Goal: Entertainment & Leisure: Browse casually

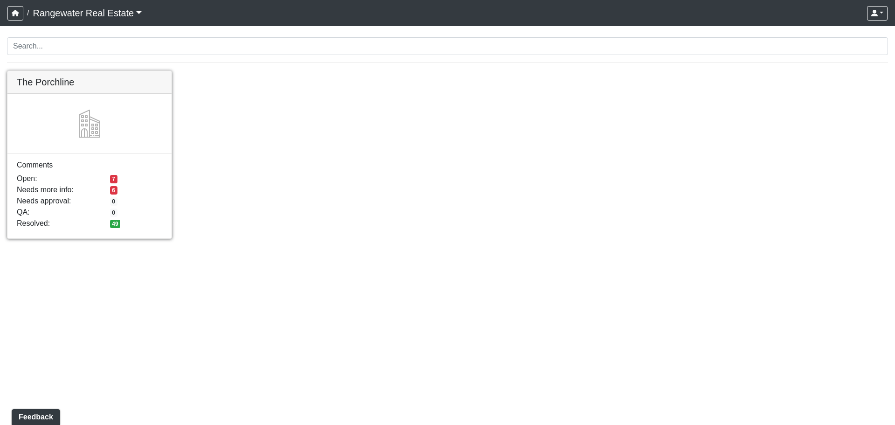
click at [84, 71] on link at bounding box center [89, 71] width 164 height 0
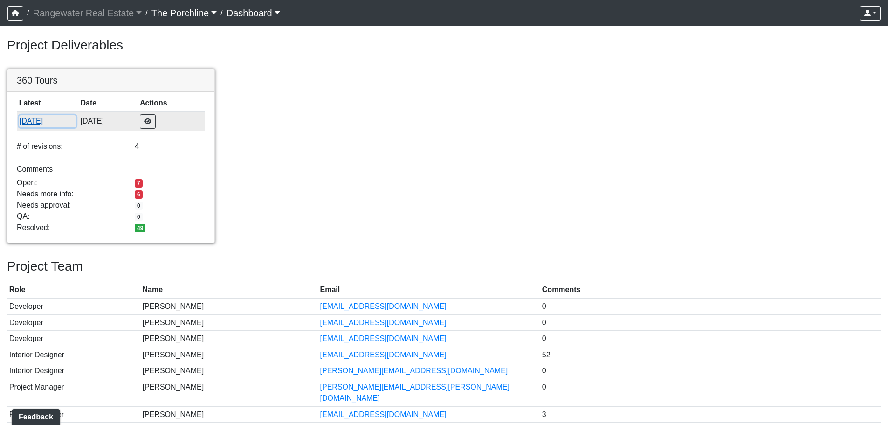
click at [37, 122] on button "9/29/2025" at bounding box center [47, 121] width 57 height 12
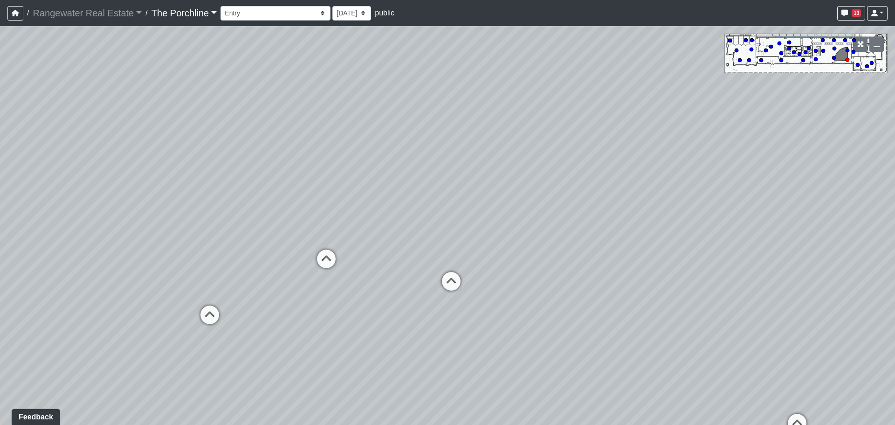
drag, startPoint x: 590, startPoint y: 244, endPoint x: 581, endPoint y: 239, distance: 10.5
click at [581, 239] on div "Loading... Seating Loading... Mailroom Entry Loading... Lounge Entry Loading...…" at bounding box center [447, 225] width 895 height 399
click at [327, 5] on div "Entry Grandhall Entry Island Kitchen Lounge Lounge Entry Mailroom Entry Seating…" at bounding box center [554, 13] width 667 height 18
click at [332, 17] on select "9/29/2025 9/26/2025 8/15/2025 8/1/2025" at bounding box center [351, 13] width 39 height 14
click at [333, 16] on select "9/29/2025 9/26/2025 8/15/2025 8/1/2025" at bounding box center [351, 13] width 39 height 14
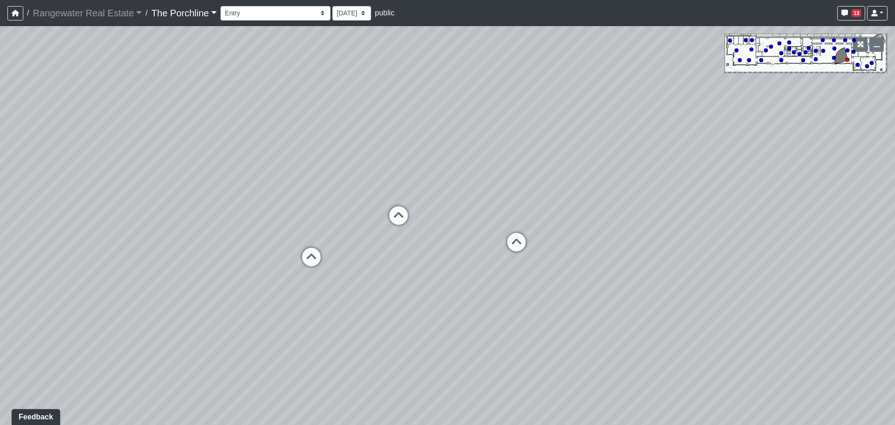
drag, startPoint x: 283, startPoint y: 150, endPoint x: 390, endPoint y: 103, distance: 116.7
click at [390, 103] on div "Loading... Seating Loading... Mailroom Entry Loading... Lounge Entry Loading...…" at bounding box center [447, 225] width 895 height 399
click at [256, 9] on select "Entry Grandhall Entry Island Kitchen Lounge Lounge Entry Mailroom Entry Seating…" at bounding box center [276, 13] width 110 height 14
click at [221, 6] on select "Entry Grandhall Entry Island Kitchen Lounge Lounge Entry Mailroom Entry Seating…" at bounding box center [276, 13] width 110 height 14
drag, startPoint x: 447, startPoint y: 186, endPoint x: 28, endPoint y: 116, distance: 424.6
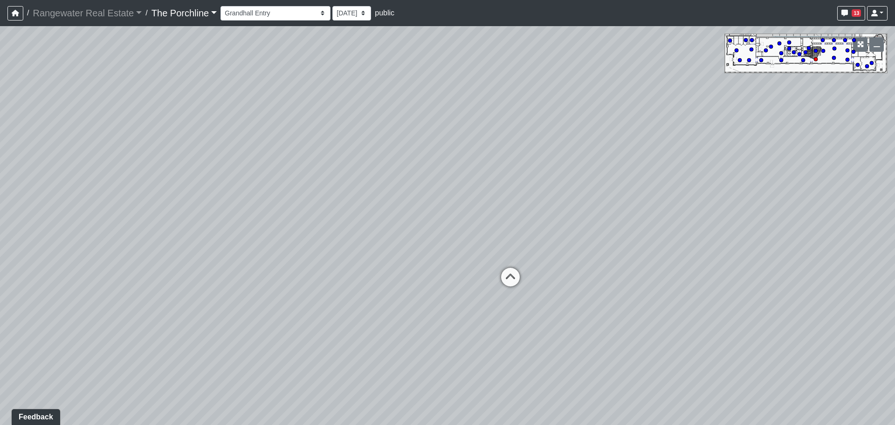
click at [11, 118] on div "Loading... Seating Loading... Mailroom Entry Loading... Lounge Entry Loading...…" at bounding box center [447, 225] width 895 height 399
click at [256, 10] on select "Entry Grandhall Entry Island Kitchen Lounge Lounge Entry Mailroom Entry Seating…" at bounding box center [276, 13] width 110 height 14
click at [221, 6] on select "Entry Grandhall Entry Island Kitchen Lounge Lounge Entry Mailroom Entry Seating…" at bounding box center [276, 13] width 110 height 14
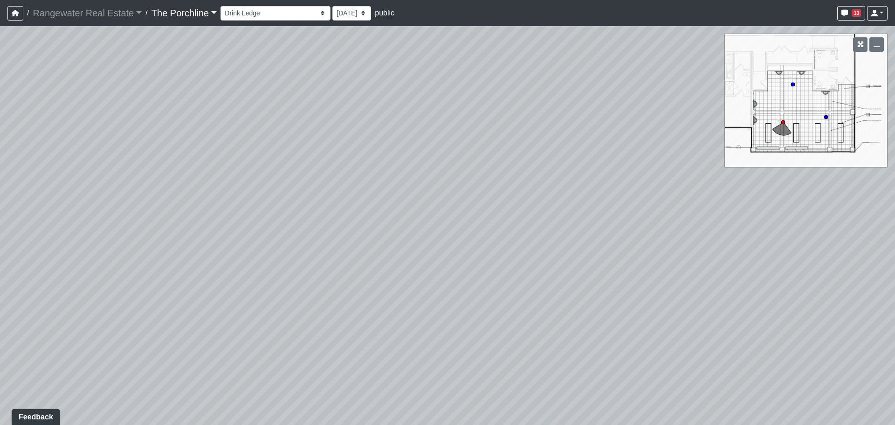
drag, startPoint x: 491, startPoint y: 216, endPoint x: 140, endPoint y: 177, distance: 353.3
click at [141, 177] on div "Loading... Seating Loading... Mailroom Entry Loading... Lounge Entry Loading...…" at bounding box center [447, 225] width 895 height 399
drag, startPoint x: 450, startPoint y: 187, endPoint x: 169, endPoint y: 166, distance: 281.4
click at [200, 173] on div "Loading... Seating Loading... Mailroom Entry Loading... Lounge Entry Loading...…" at bounding box center [447, 225] width 895 height 399
drag, startPoint x: 167, startPoint y: 175, endPoint x: 434, endPoint y: 174, distance: 266.7
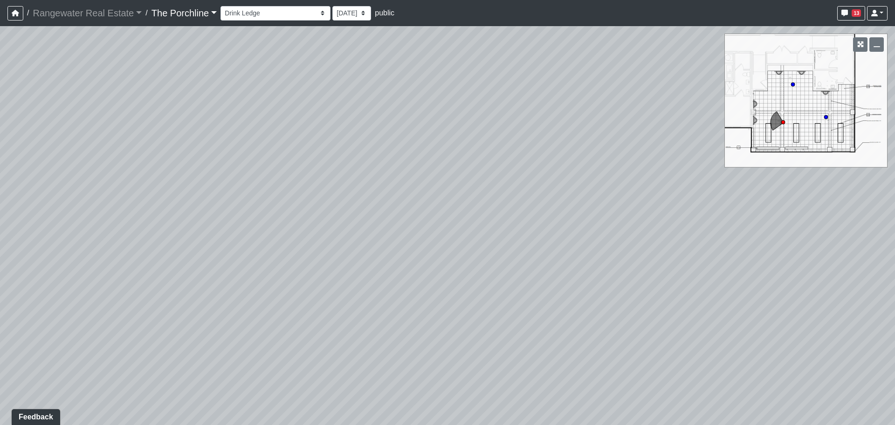
click at [374, 174] on div "Loading... Seating Loading... Mailroom Entry Loading... Lounge Entry Loading...…" at bounding box center [447, 225] width 895 height 399
drag, startPoint x: 230, startPoint y: 160, endPoint x: 448, endPoint y: 176, distance: 217.9
click at [416, 172] on div "Loading... Seating Loading... Mailroom Entry Loading... Lounge Entry Loading...…" at bounding box center [447, 225] width 895 height 399
drag, startPoint x: 306, startPoint y: 159, endPoint x: 245, endPoint y: 145, distance: 62.8
click at [277, 151] on div "Loading... Seating Loading... Mailroom Entry Loading... Lounge Entry Loading...…" at bounding box center [447, 225] width 895 height 399
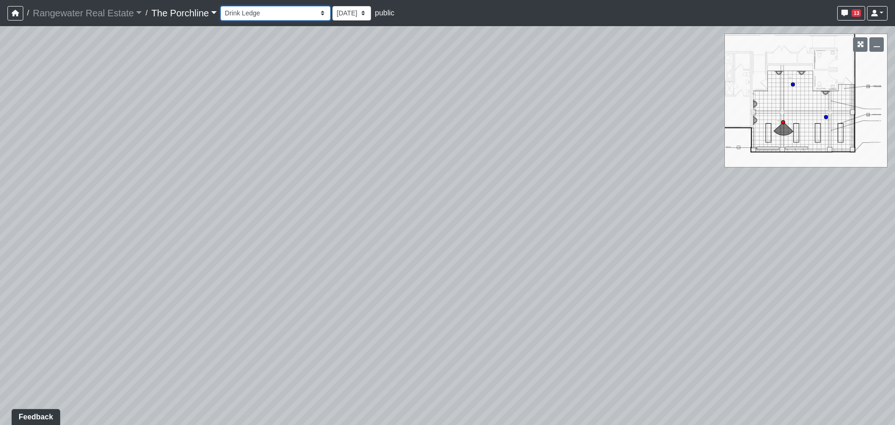
click at [270, 15] on select "Entry Grandhall Entry Island Kitchen Lounge Lounge Entry Mailroom Entry Seating…" at bounding box center [276, 13] width 110 height 14
click at [221, 6] on select "Entry Grandhall Entry Island Kitchen Lounge Lounge Entry Mailroom Entry Seating…" at bounding box center [276, 13] width 110 height 14
click at [248, 17] on select "Entry Grandhall Entry Island Kitchen Lounge Lounge Entry Mailroom Entry Seating…" at bounding box center [276, 13] width 110 height 14
click at [221, 6] on select "Entry Grandhall Entry Island Kitchen Lounge Lounge Entry Mailroom Entry Seating…" at bounding box center [276, 13] width 110 height 14
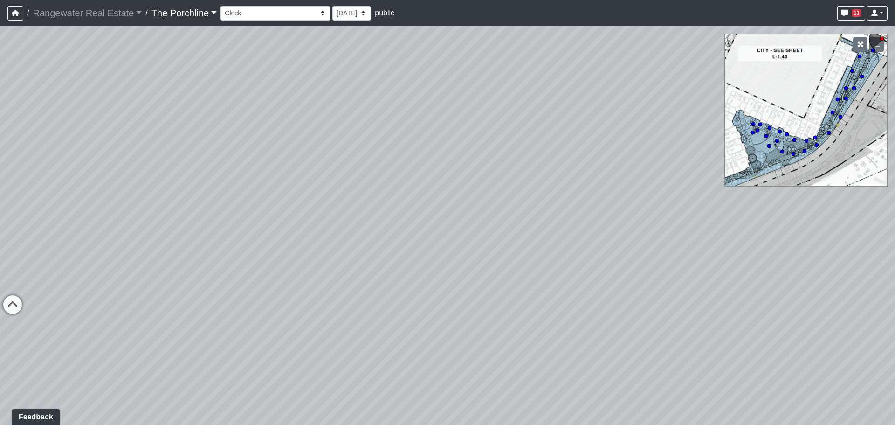
drag, startPoint x: 477, startPoint y: 256, endPoint x: 257, endPoint y: 295, distance: 223.0
click at [256, 296] on div "Loading... Seating Loading... Mailroom Entry Loading... Lounge Entry Loading...…" at bounding box center [447, 225] width 895 height 399
drag, startPoint x: 512, startPoint y: 270, endPoint x: 277, endPoint y: 275, distance: 235.1
click at [341, 276] on div "Loading... Seating Loading... Mailroom Entry Loading... Lounge Entry Loading...…" at bounding box center [447, 225] width 895 height 399
drag, startPoint x: 580, startPoint y: 248, endPoint x: 387, endPoint y: 244, distance: 193.1
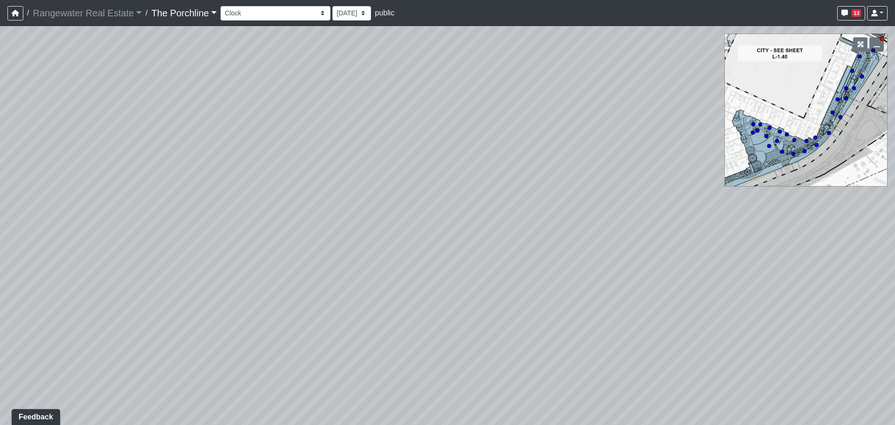
click at [399, 244] on div "Loading... Seating Loading... Mailroom Entry Loading... Lounge Entry Loading...…" at bounding box center [447, 225] width 895 height 399
drag, startPoint x: 529, startPoint y: 236, endPoint x: 233, endPoint y: 221, distance: 296.5
click at [305, 225] on div "Loading... Seating Loading... Mailroom Entry Loading... Lounge Entry Loading...…" at bounding box center [447, 225] width 895 height 399
drag, startPoint x: 342, startPoint y: 225, endPoint x: 175, endPoint y: 221, distance: 167.0
click at [207, 221] on div "Loading... Seating Loading... Mailroom Entry Loading... Lounge Entry Loading...…" at bounding box center [447, 225] width 895 height 399
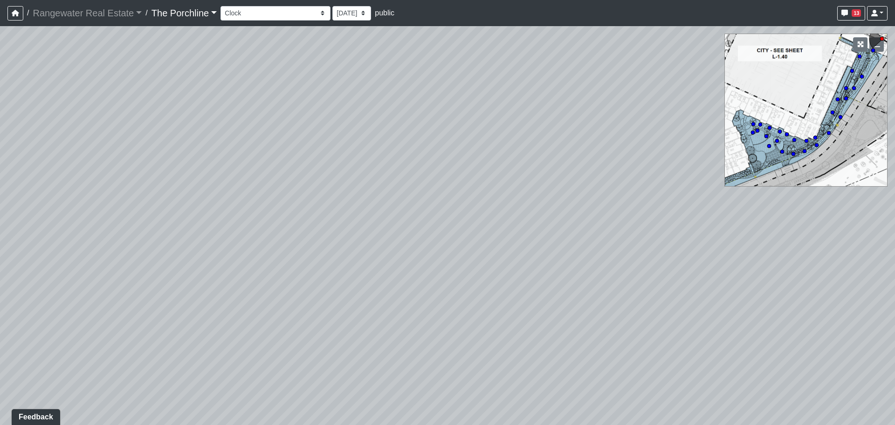
drag, startPoint x: 454, startPoint y: 218, endPoint x: 319, endPoint y: 254, distance: 139.5
click at [325, 250] on div "Loading... Seating Loading... Mailroom Entry Loading... Lounge Entry Loading...…" at bounding box center [447, 225] width 895 height 399
drag, startPoint x: 223, startPoint y: 274, endPoint x: 235, endPoint y: 274, distance: 11.7
click at [223, 274] on div "Loading... Seating Loading... Mailroom Entry Loading... Lounge Entry Loading...…" at bounding box center [447, 225] width 895 height 399
click at [242, 274] on icon at bounding box center [239, 280] width 28 height 28
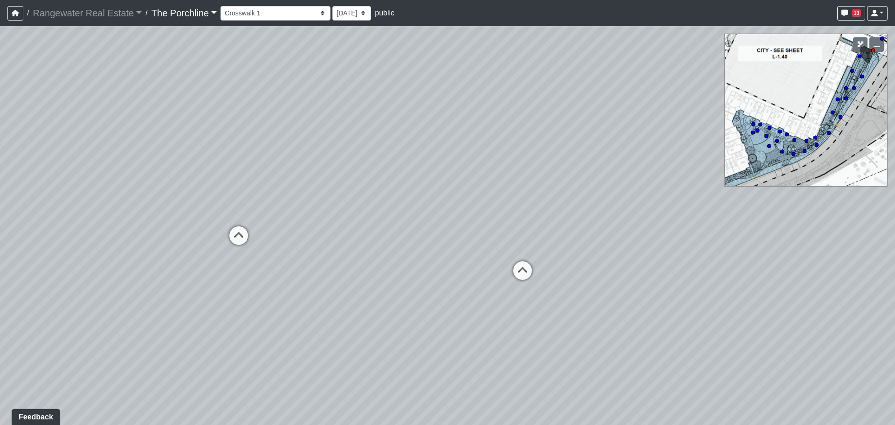
drag, startPoint x: 453, startPoint y: 263, endPoint x: 455, endPoint y: 259, distance: 5.0
click at [455, 259] on div "Loading... Seating Loading... Mailroom Entry Loading... Lounge Entry Loading...…" at bounding box center [447, 225] width 895 height 399
click at [240, 234] on icon at bounding box center [239, 240] width 28 height 28
click at [289, 262] on div "Loading... Sidewalk 3" at bounding box center [300, 273] width 28 height 28
click at [160, 300] on icon at bounding box center [163, 304] width 28 height 28
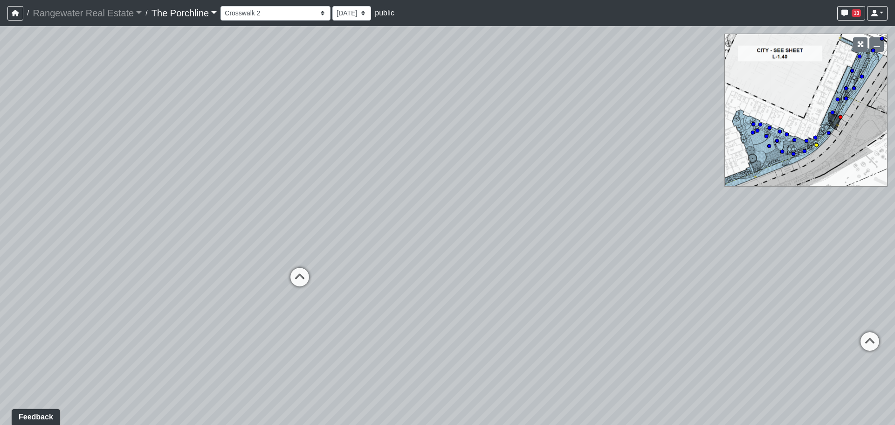
click at [296, 274] on icon at bounding box center [300, 282] width 28 height 28
click at [393, 273] on div "Loading... Seating Loading... Mailroom Entry Loading... Lounge Entry Loading...…" at bounding box center [447, 225] width 895 height 399
click at [409, 278] on icon at bounding box center [423, 284] width 28 height 28
drag, startPoint x: 436, startPoint y: 229, endPoint x: 597, endPoint y: 223, distance: 161.4
click at [564, 228] on div "Loading... Seating Loading... Mailroom Entry Loading... Lounge Entry Loading...…" at bounding box center [447, 225] width 895 height 399
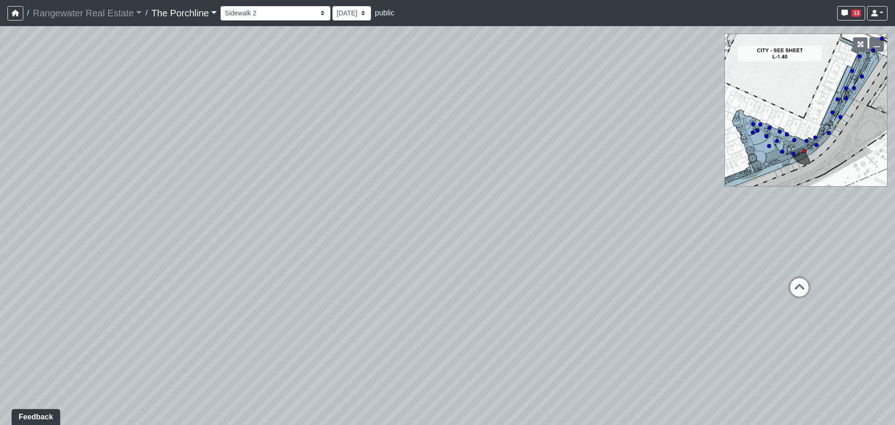
drag, startPoint x: 222, startPoint y: 280, endPoint x: 440, endPoint y: 247, distance: 220.3
click at [405, 253] on div "Loading... Seating Loading... Mailroom Entry Loading... Lounge Entry Loading...…" at bounding box center [447, 225] width 895 height 399
drag, startPoint x: 125, startPoint y: 229, endPoint x: 499, endPoint y: 236, distance: 374.1
click at [437, 236] on div "Loading... Seating Loading... Mailroom Entry Loading... Lounge Entry Loading...…" at bounding box center [447, 225] width 895 height 399
drag, startPoint x: 310, startPoint y: 252, endPoint x: 564, endPoint y: 245, distance: 253.8
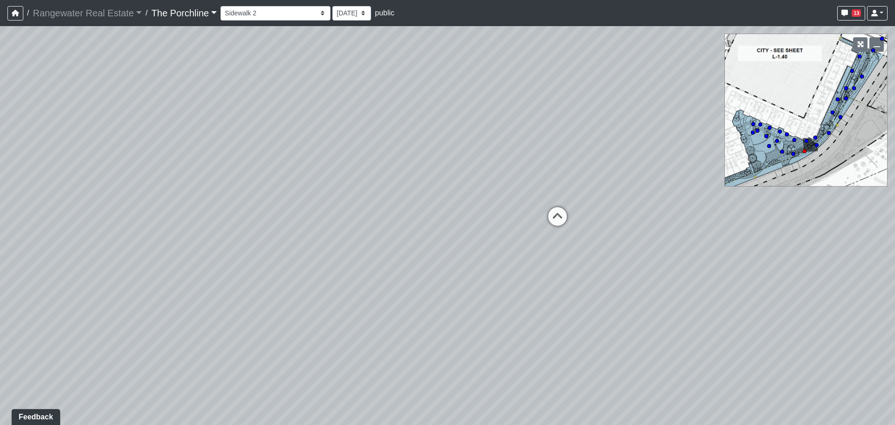
click at [518, 246] on div "Loading... Seating Loading... Mailroom Entry Loading... Lounge Entry Loading...…" at bounding box center [447, 225] width 895 height 399
drag, startPoint x: 185, startPoint y: 236, endPoint x: 446, endPoint y: 297, distance: 268.0
click at [446, 297] on div "Loading... Seating Loading... Mailroom Entry Loading... Lounge Entry Loading...…" at bounding box center [447, 225] width 895 height 399
drag, startPoint x: 299, startPoint y: 273, endPoint x: 427, endPoint y: 276, distance: 127.8
click at [427, 276] on div "Loading... Seating Loading... Mailroom Entry Loading... Lounge Entry Loading...…" at bounding box center [447, 225] width 895 height 399
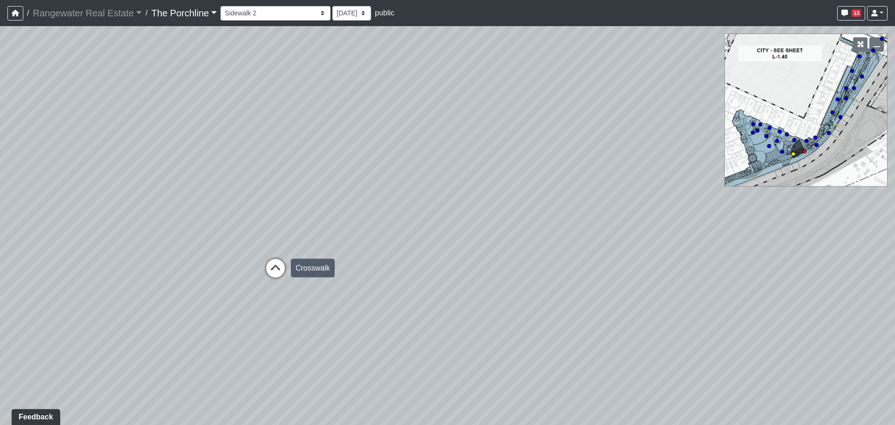
click at [287, 269] on icon at bounding box center [276, 273] width 28 height 28
select select "pxk6SmBrp6E2r4Yyi7W1T5"
drag, startPoint x: 168, startPoint y: 256, endPoint x: 220, endPoint y: 258, distance: 51.3
click at [220, 258] on div "Loading... Seating Loading... Mailroom Entry Loading... Lounge Entry Loading...…" at bounding box center [447, 225] width 895 height 399
